Goal: Information Seeking & Learning: Learn about a topic

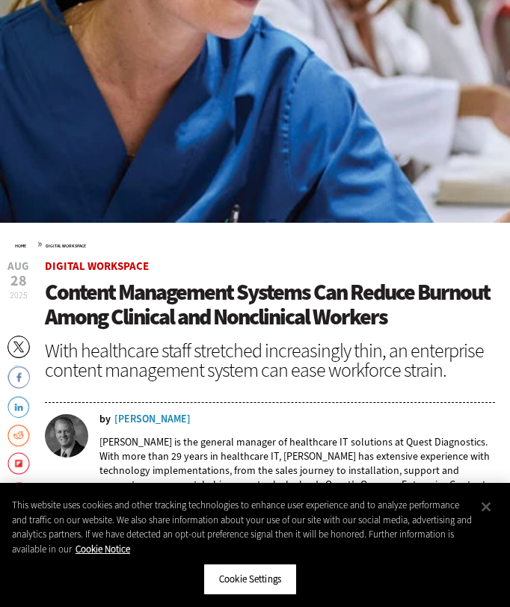
scroll to position [362, 0]
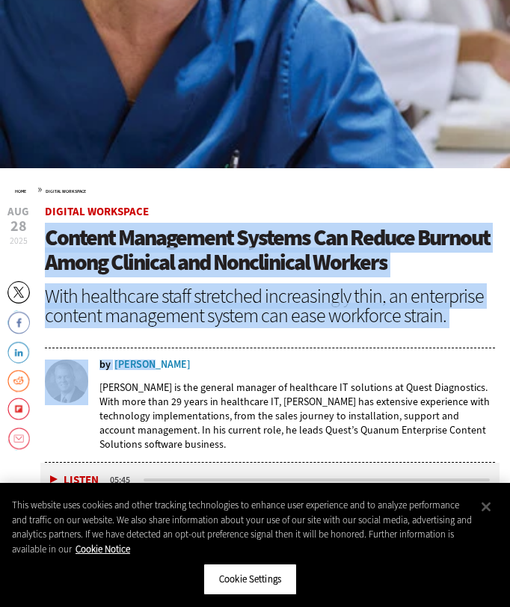
drag, startPoint x: 41, startPoint y: 240, endPoint x: 159, endPoint y: 385, distance: 186.7
click at [479, 508] on button "Close" at bounding box center [486, 507] width 33 height 33
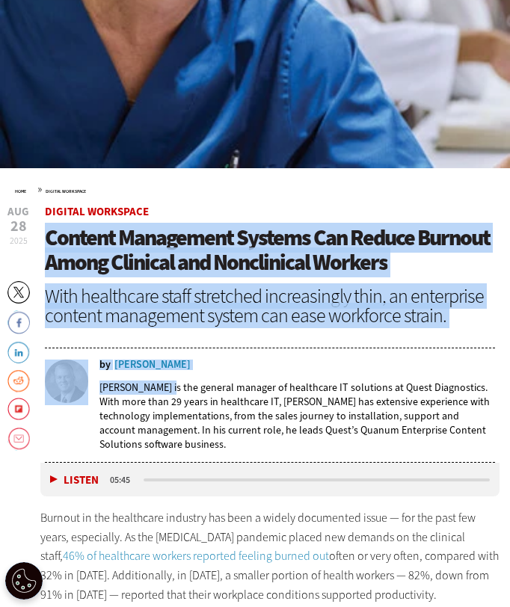
click at [141, 294] on div "With healthcare staff stretched increasingly thin, an enterprise content manage…" at bounding box center [270, 305] width 450 height 39
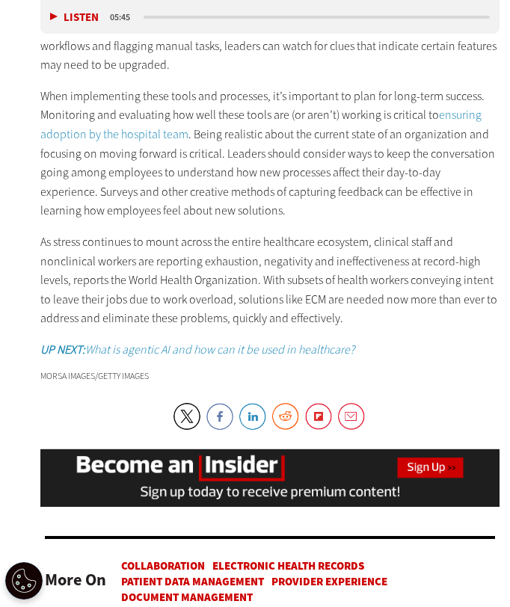
scroll to position [2183, 0]
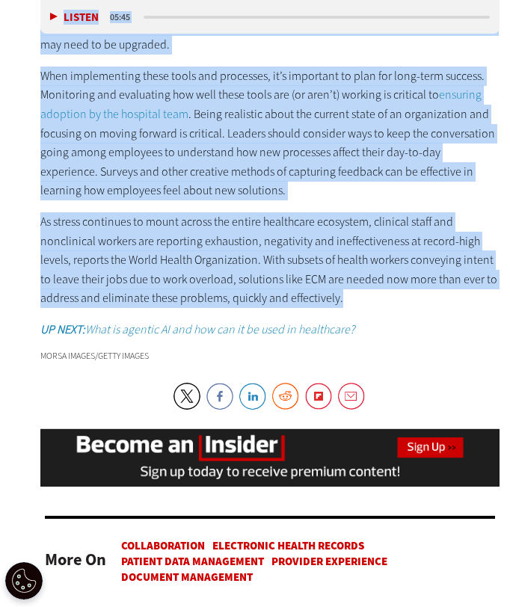
drag, startPoint x: 39, startPoint y: 237, endPoint x: 366, endPoint y: 280, distance: 330.4
copy article "Loremip Dolorsitam Consect Adi Elitse Doeiusm Tempo Incididu utl Etdoloremag Al…"
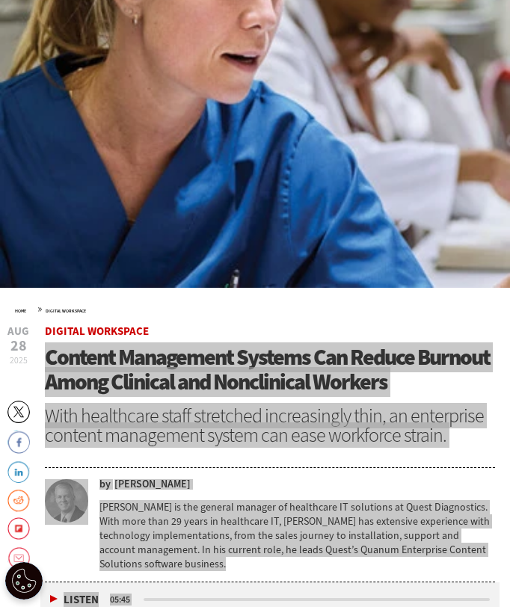
scroll to position [340, 0]
